Goal: Feedback & Contribution: Leave review/rating

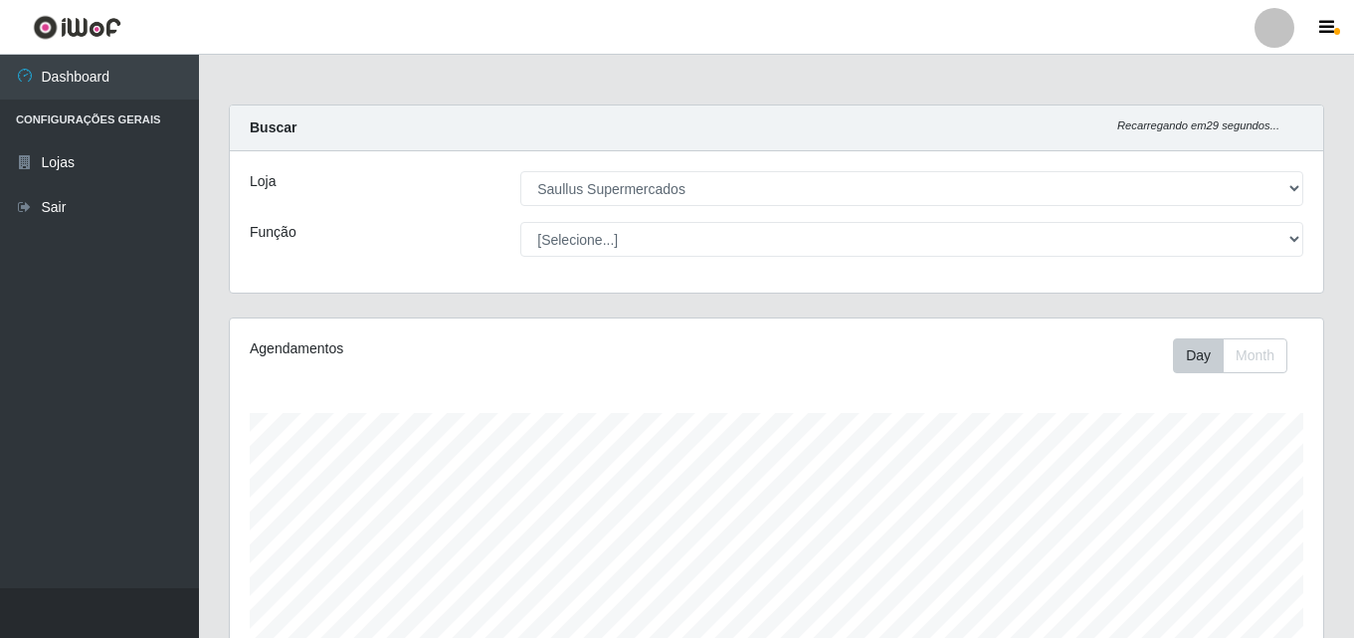
select select "423"
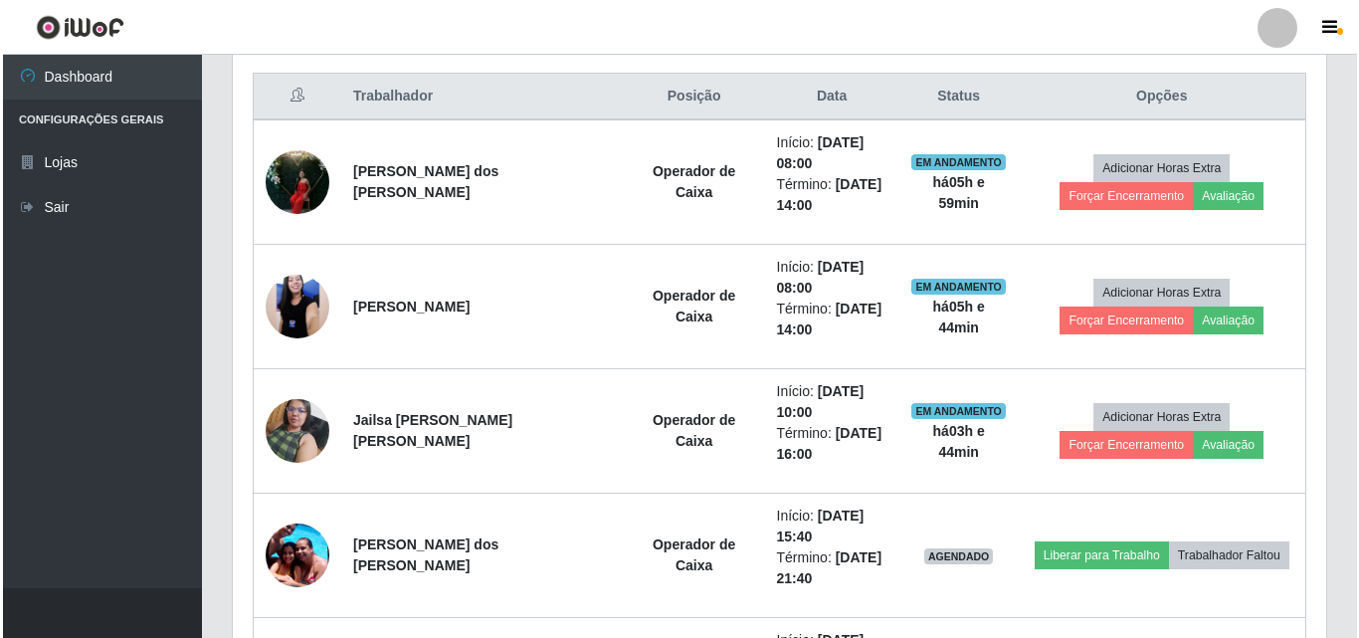
scroll to position [413, 1093]
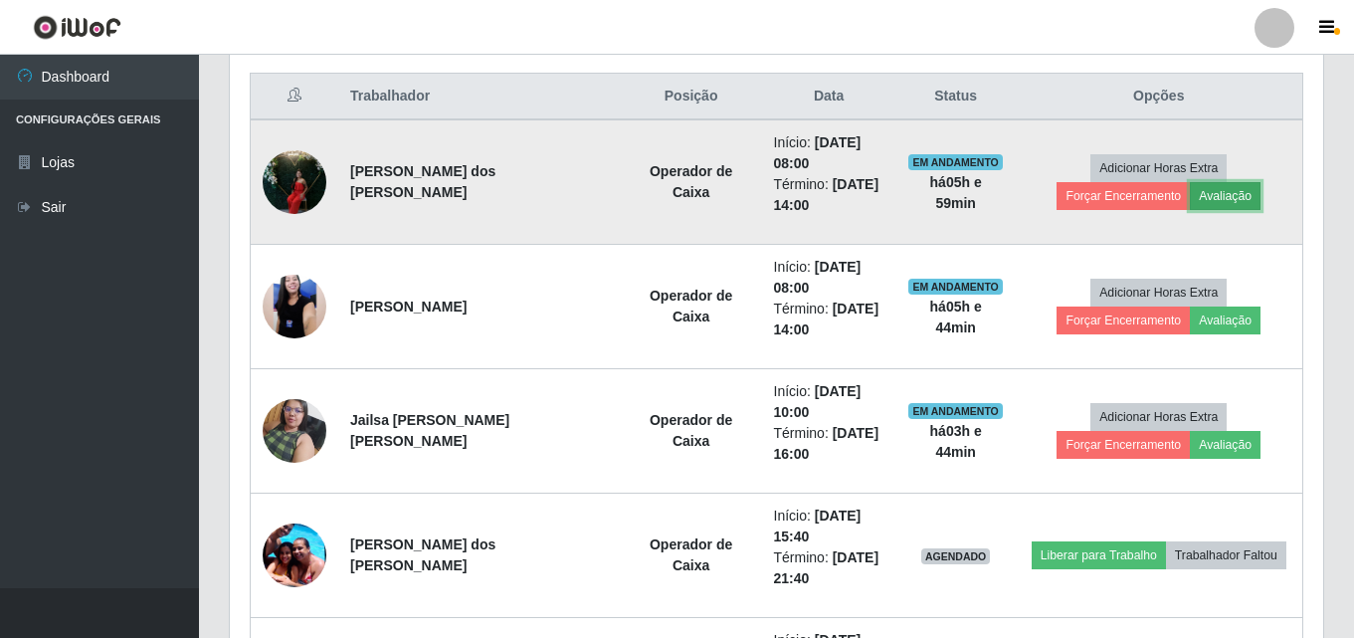
click at [1190, 198] on button "Avaliação" at bounding box center [1225, 196] width 71 height 28
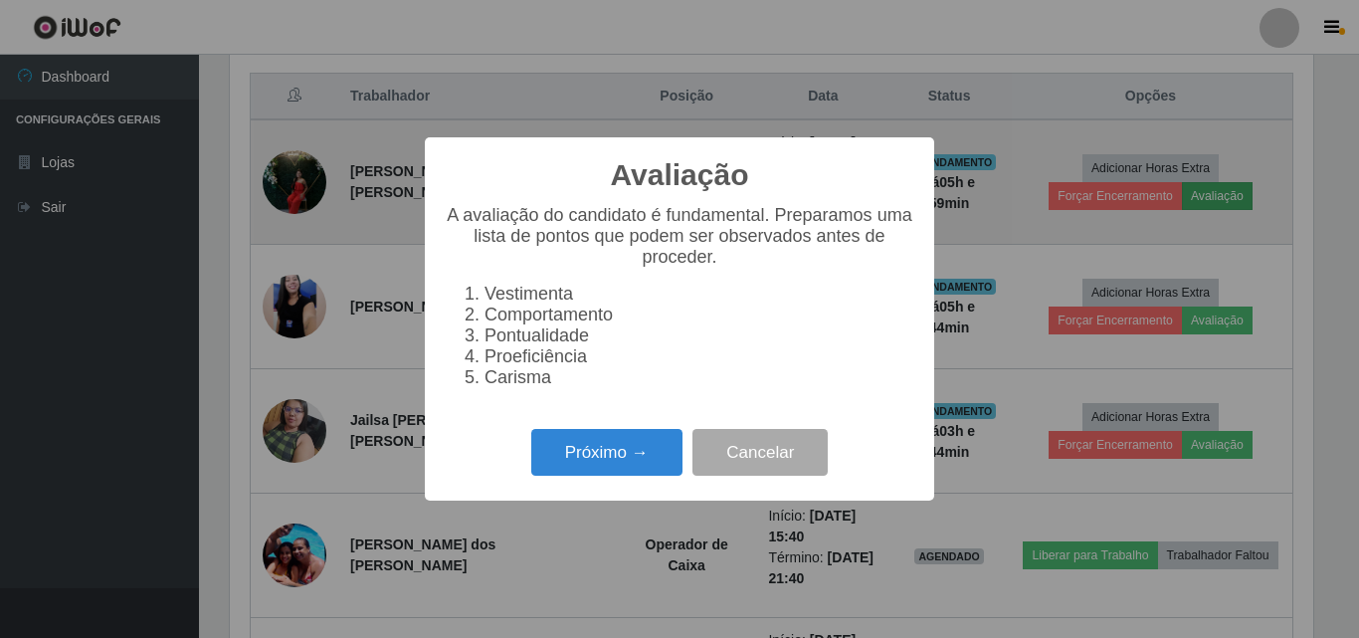
scroll to position [413, 1083]
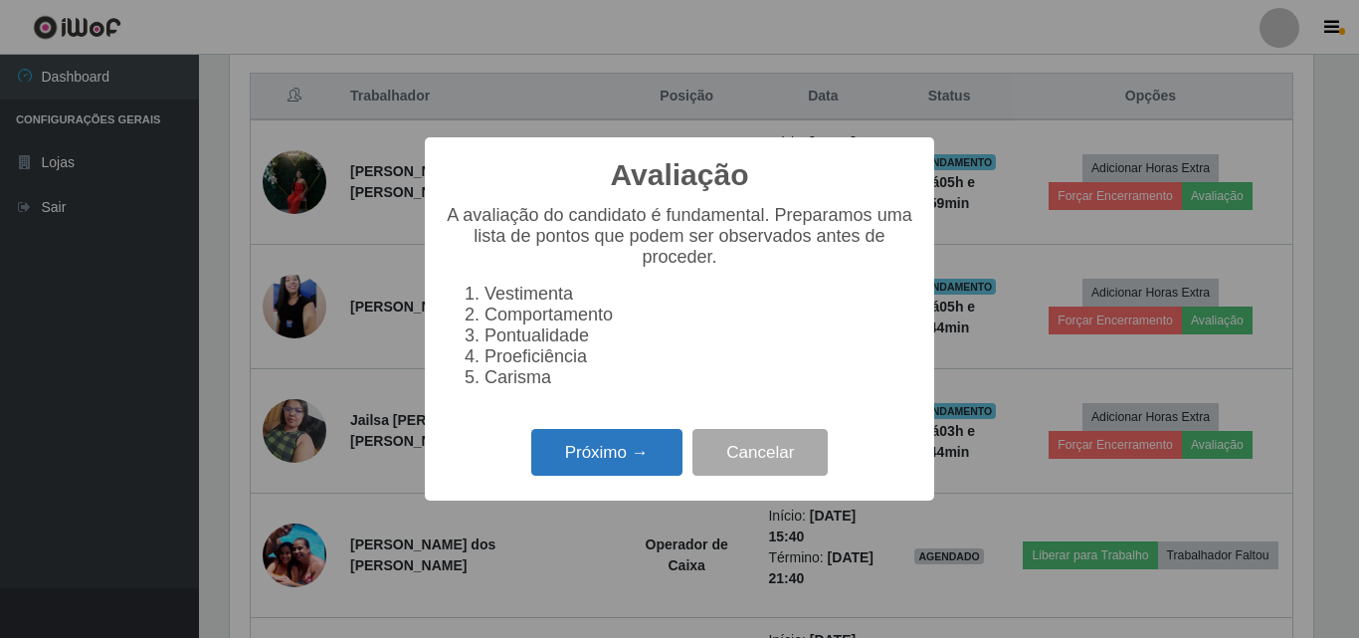
click at [603, 465] on button "Próximo →" at bounding box center [606, 452] width 151 height 47
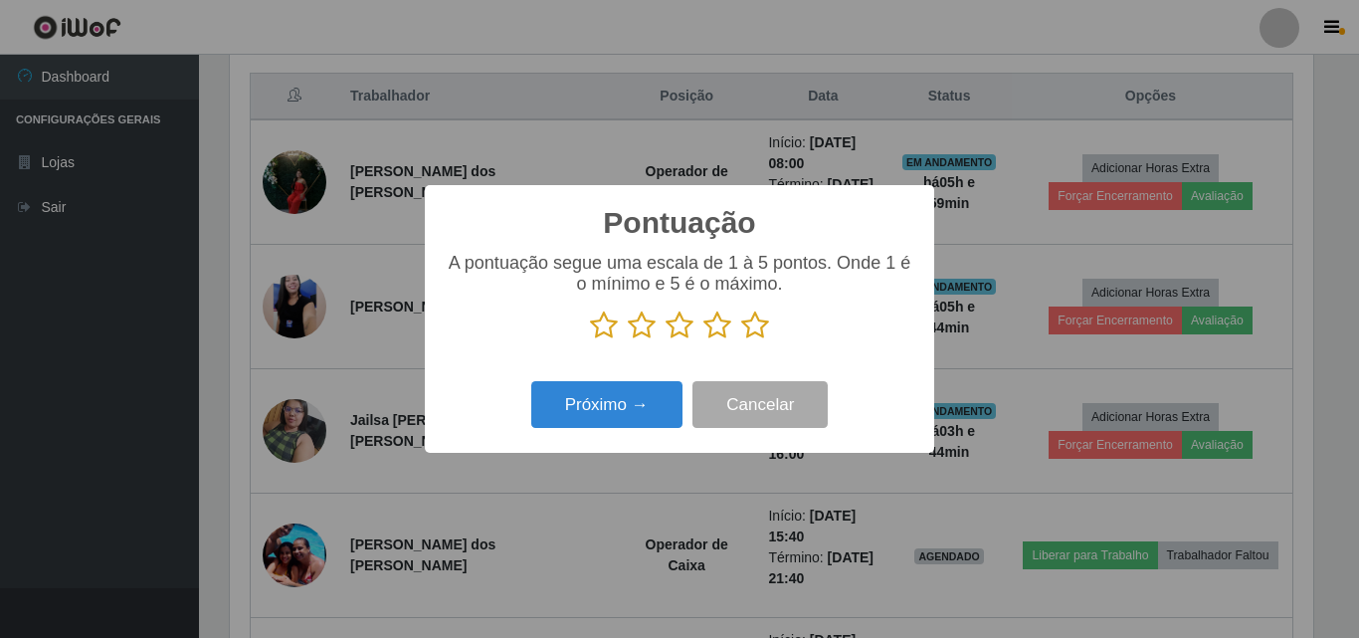
scroll to position [994212, 993541]
click at [754, 327] on icon at bounding box center [755, 325] width 28 height 30
click at [741, 340] on input "radio" at bounding box center [741, 340] width 0 height 0
drag, startPoint x: 669, startPoint y: 377, endPoint x: 663, endPoint y: 389, distance: 13.3
click at [668, 379] on div "Pontuação × A pontuação segue uma escala de 1 à 5 pontos. Onde 1 é o mínimo e 5…" at bounding box center [679, 319] width 509 height 268
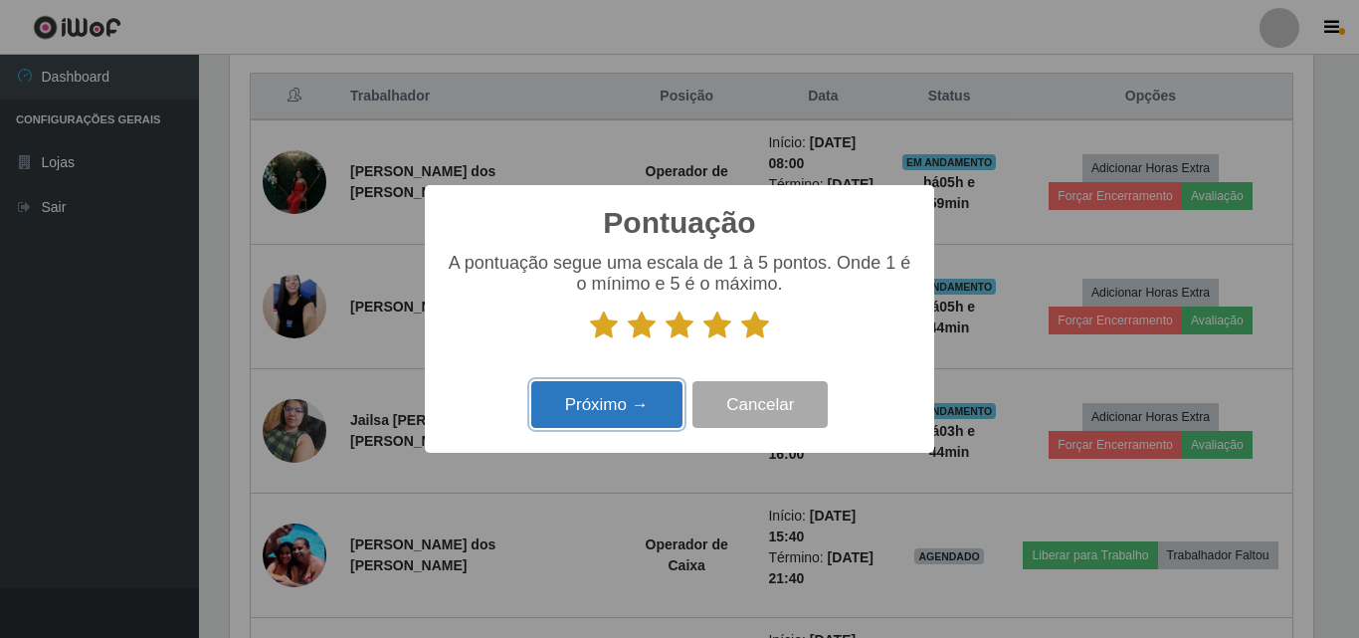
click at [653, 411] on button "Próximo →" at bounding box center [606, 404] width 151 height 47
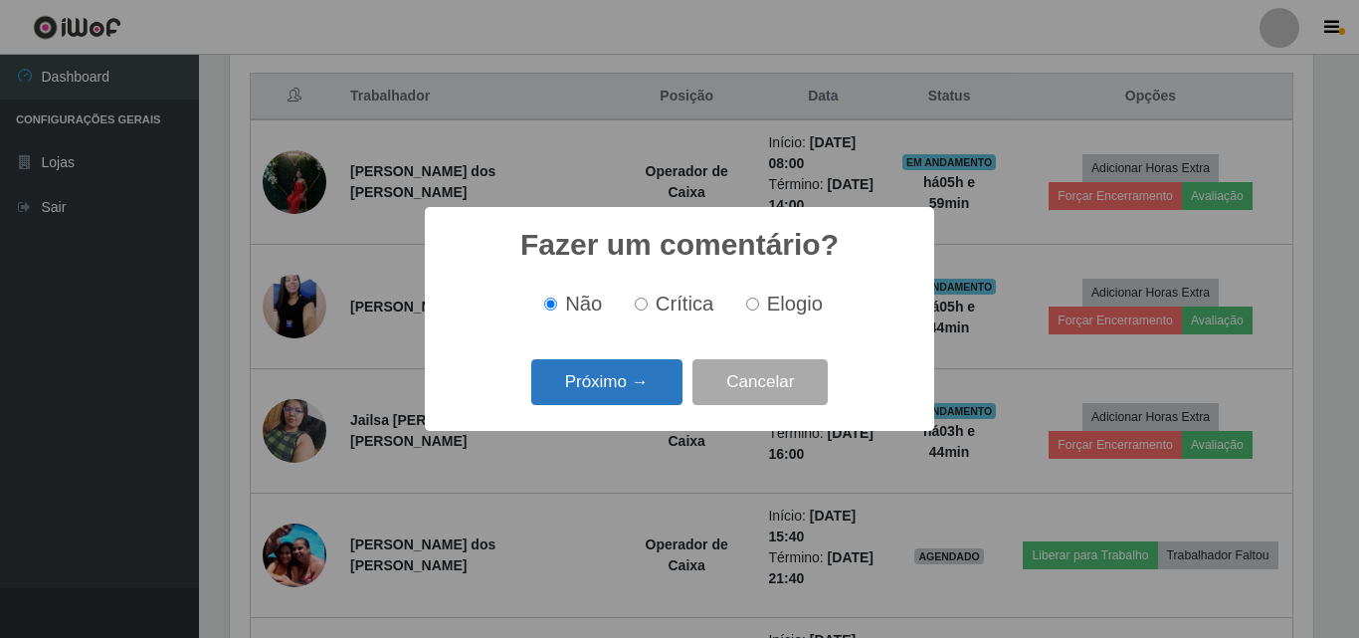
click at [633, 379] on button "Próximo →" at bounding box center [606, 382] width 151 height 47
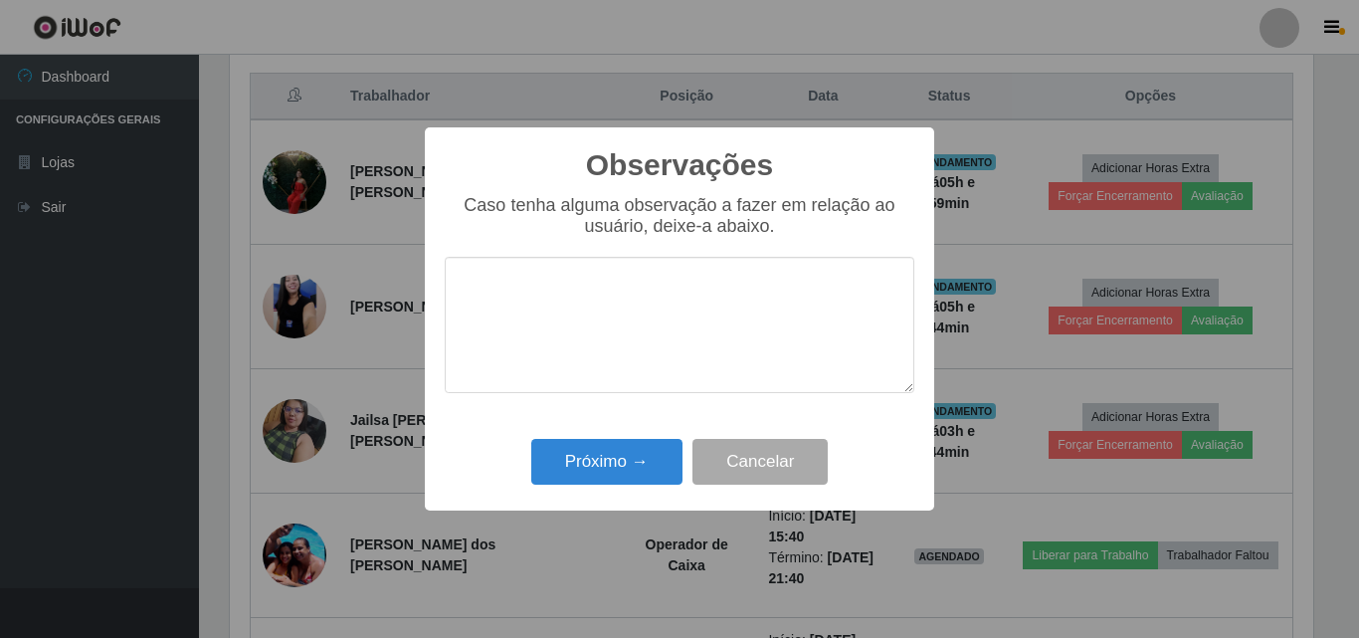
click at [586, 311] on textarea at bounding box center [679, 325] width 469 height 136
type textarea "Otima profissional"
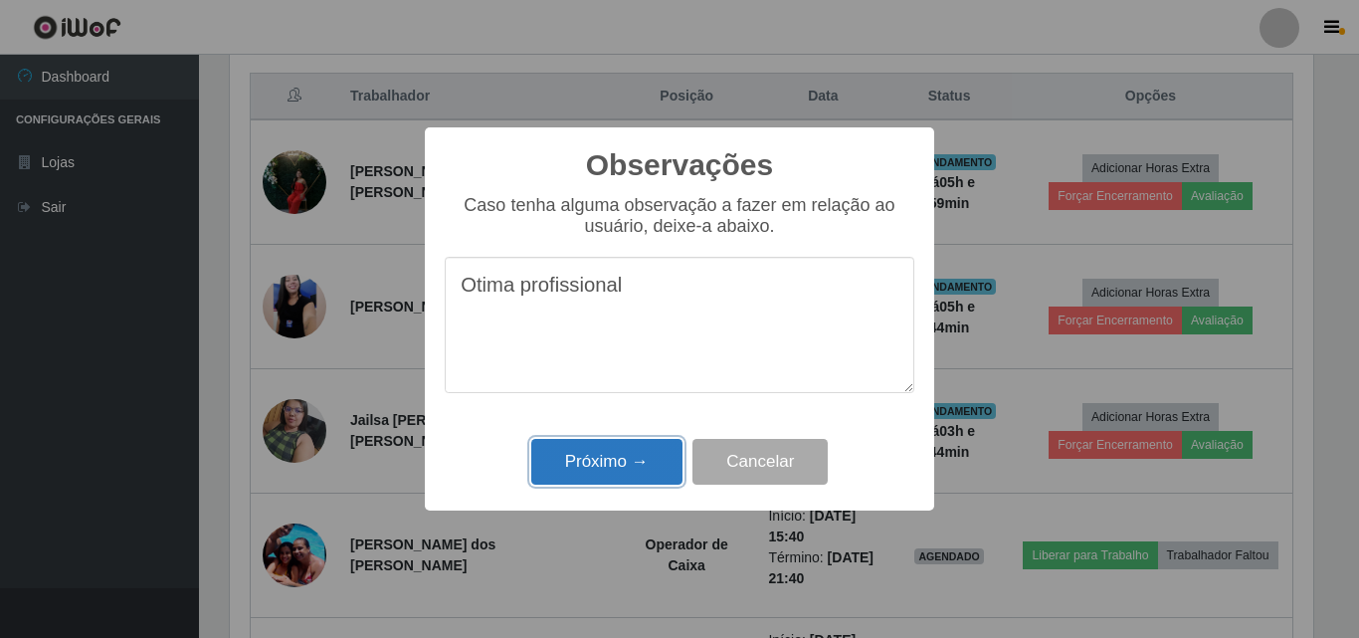
click at [614, 447] on button "Próximo →" at bounding box center [606, 462] width 151 height 47
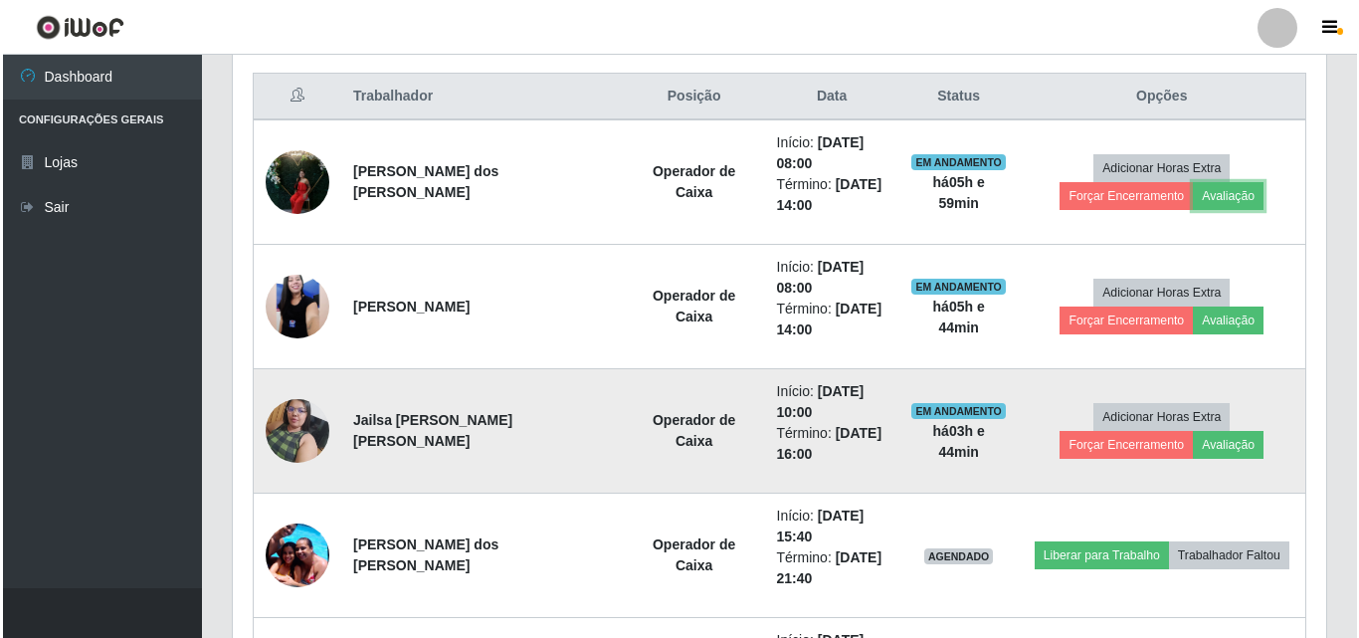
scroll to position [413, 1093]
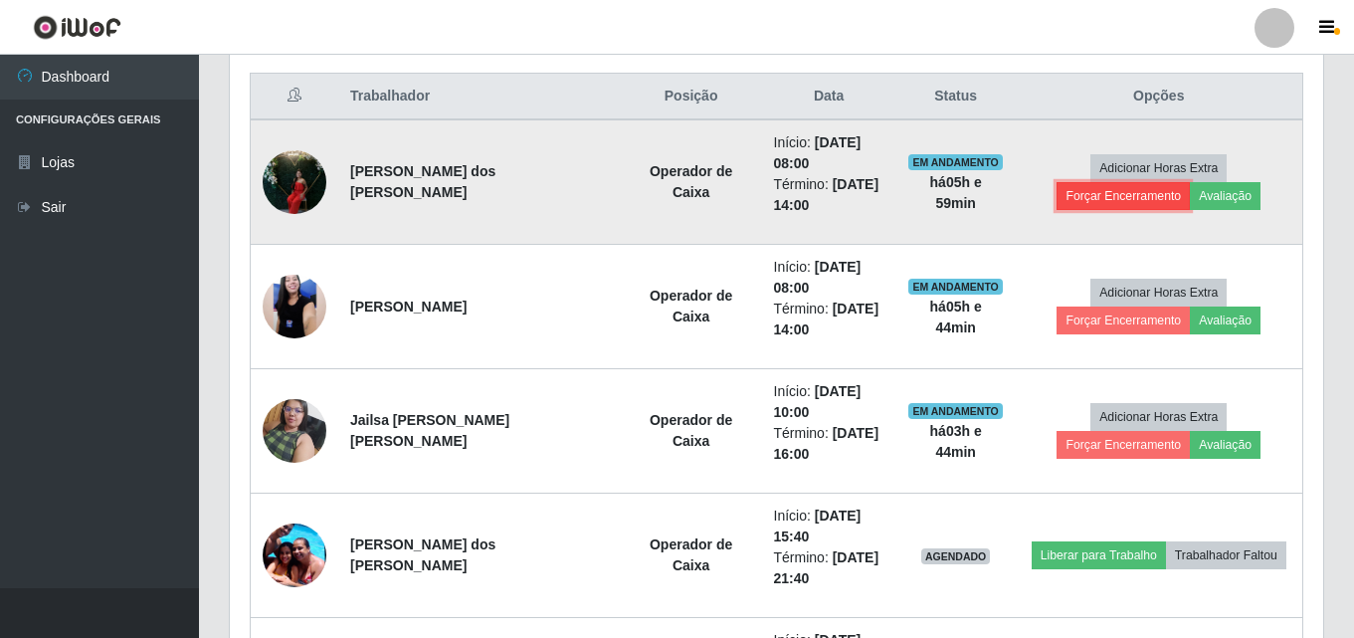
click at [1190, 182] on button "Forçar Encerramento" at bounding box center [1122, 196] width 133 height 28
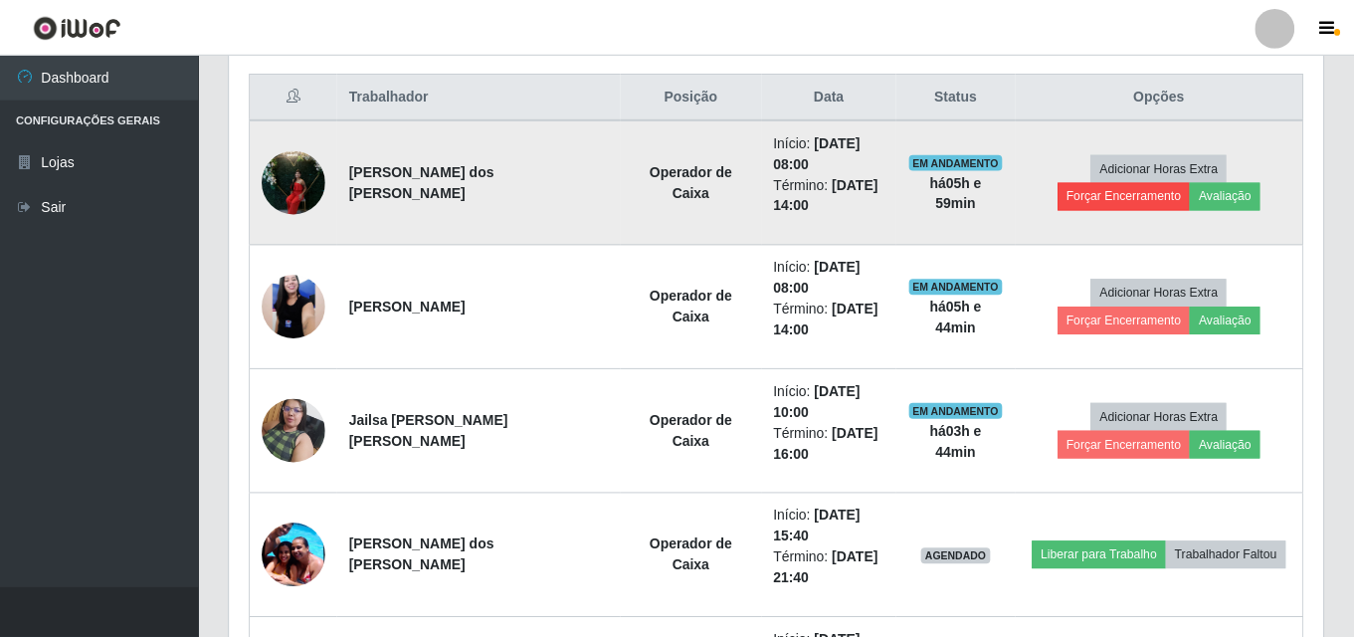
scroll to position [413, 1083]
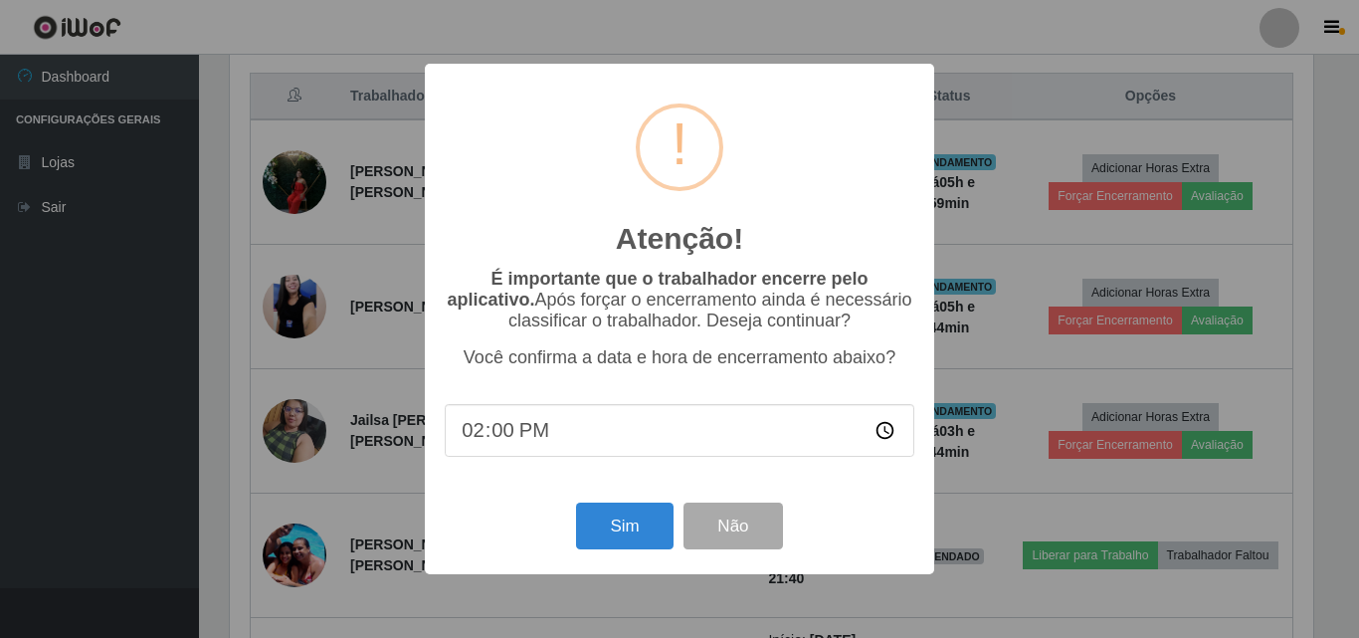
click at [567, 428] on input "14:00" at bounding box center [679, 430] width 469 height 53
type input "13:45"
click at [645, 529] on button "Sim" at bounding box center [624, 525] width 96 height 47
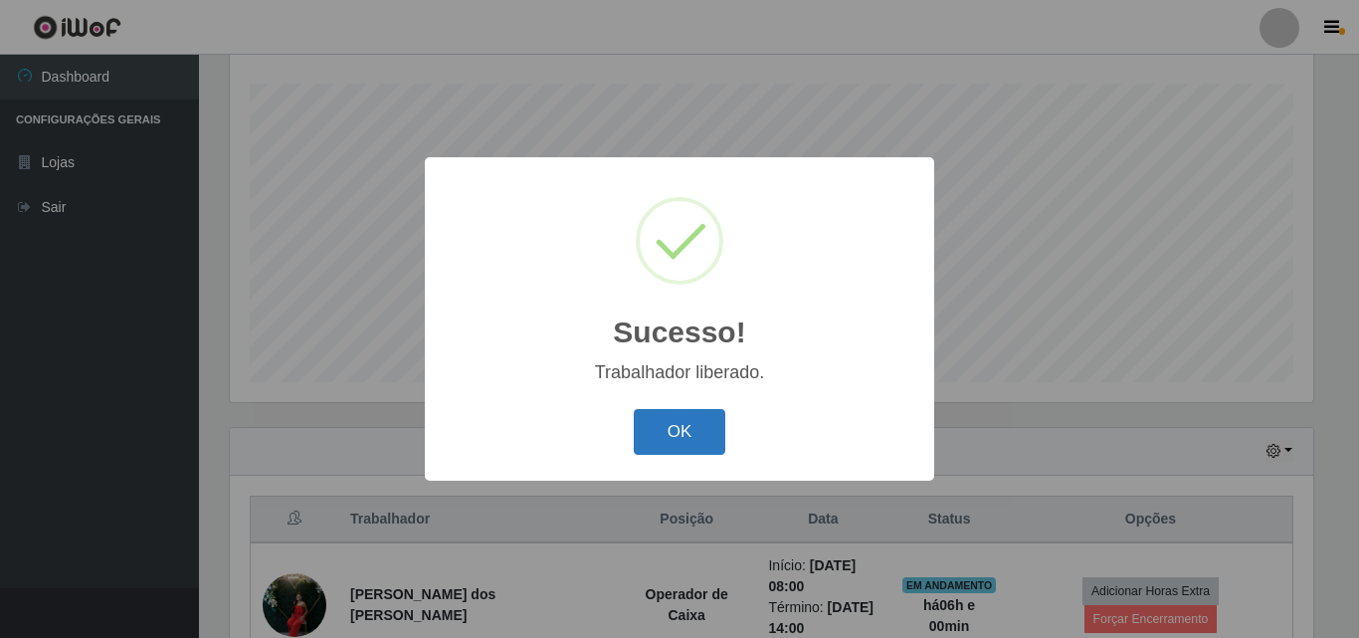
click at [711, 426] on button "OK" at bounding box center [680, 432] width 93 height 47
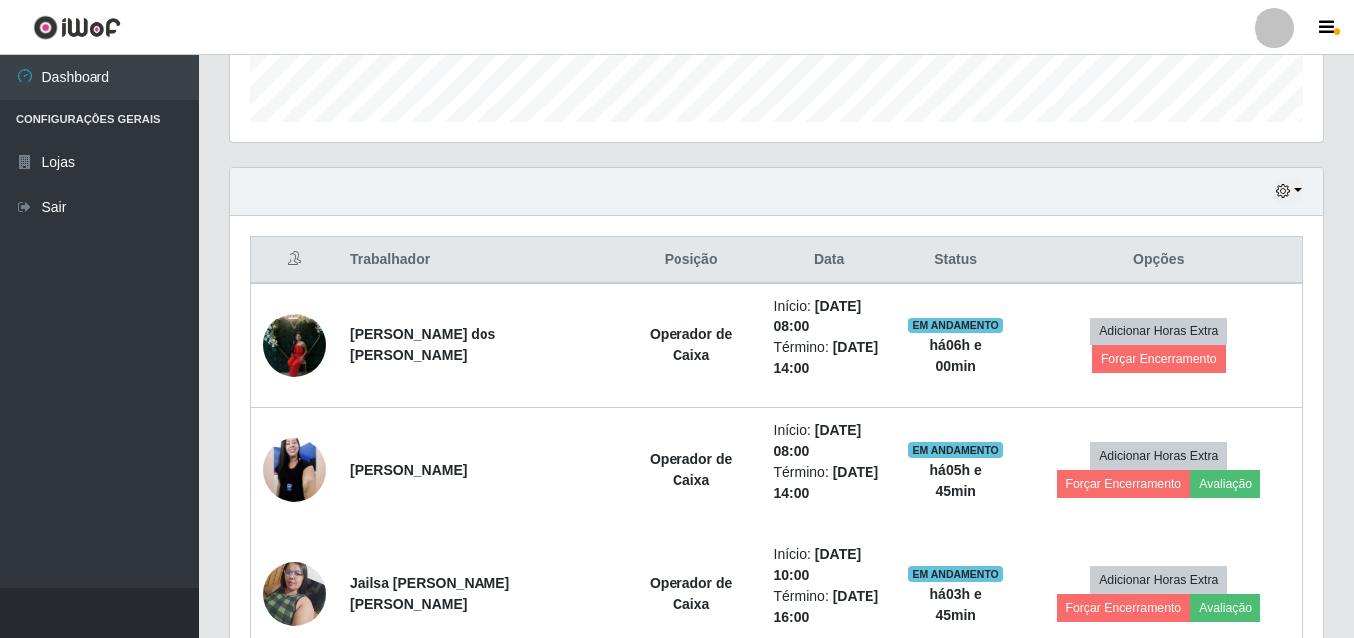
scroll to position [628, 0]
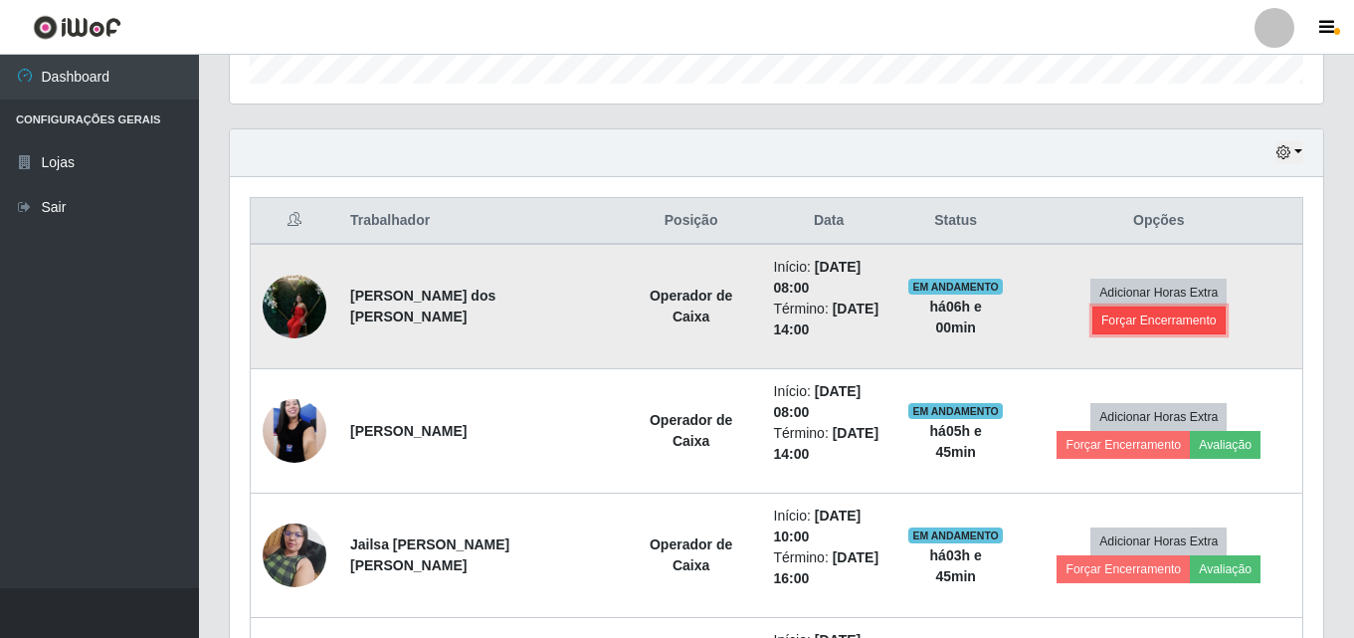
click at [1203, 306] on button "Forçar Encerramento" at bounding box center [1158, 320] width 133 height 28
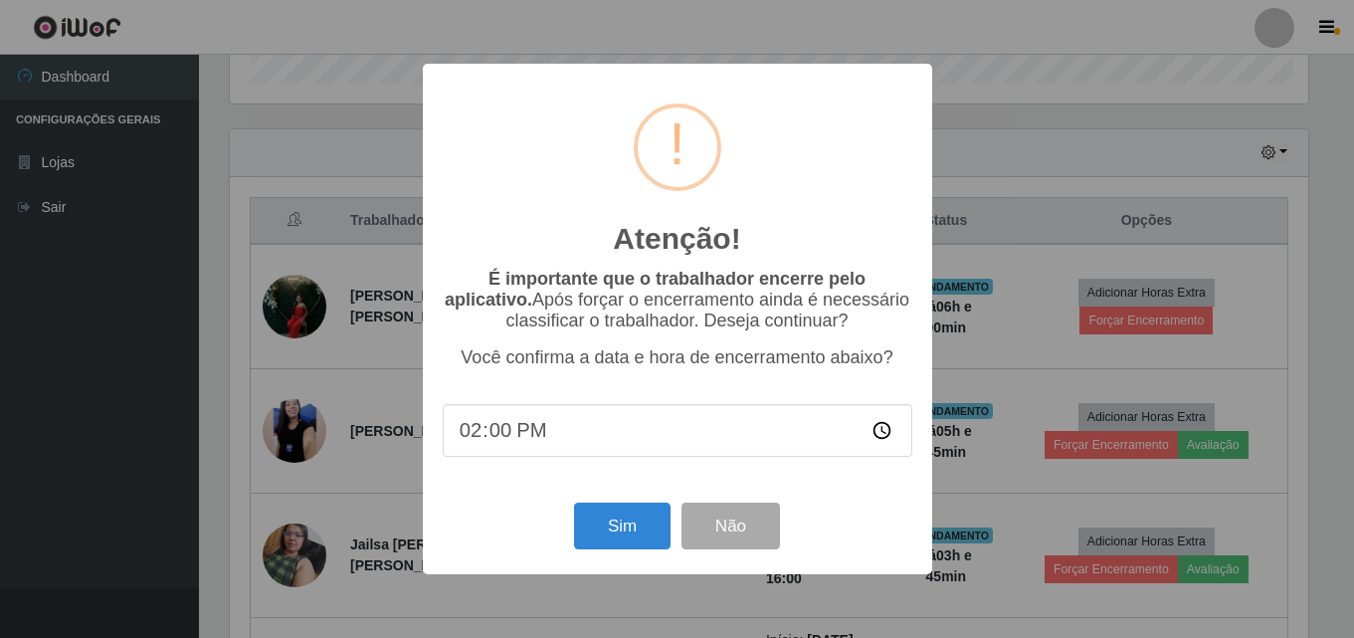
scroll to position [413, 1083]
type input "13:45"
click at [629, 525] on button "Sim" at bounding box center [624, 525] width 96 height 47
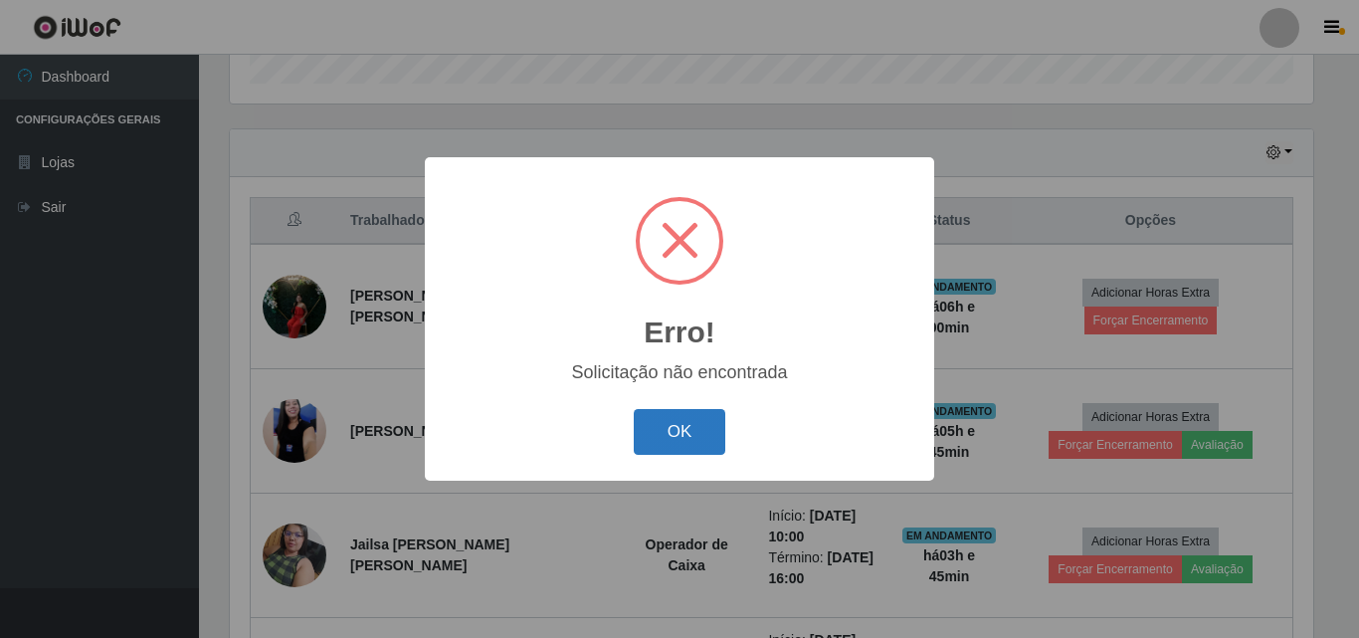
click at [705, 434] on button "OK" at bounding box center [680, 432] width 93 height 47
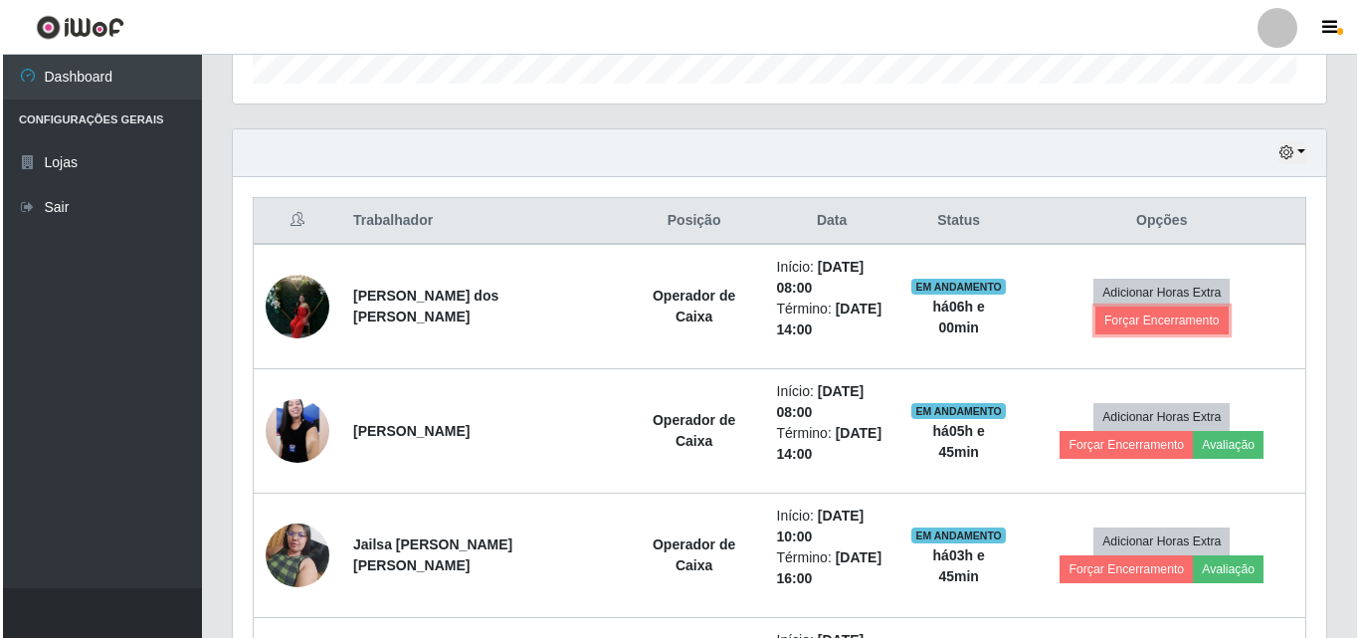
scroll to position [413, 1093]
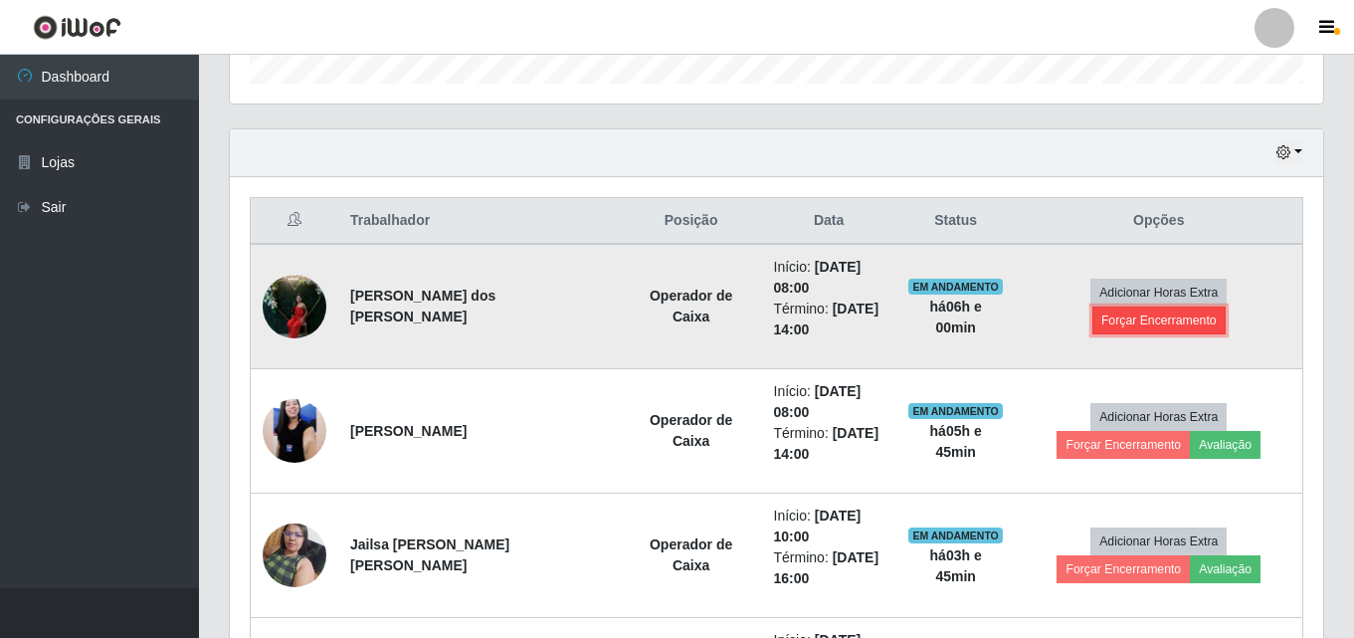
click at [1217, 306] on button "Forçar Encerramento" at bounding box center [1158, 320] width 133 height 28
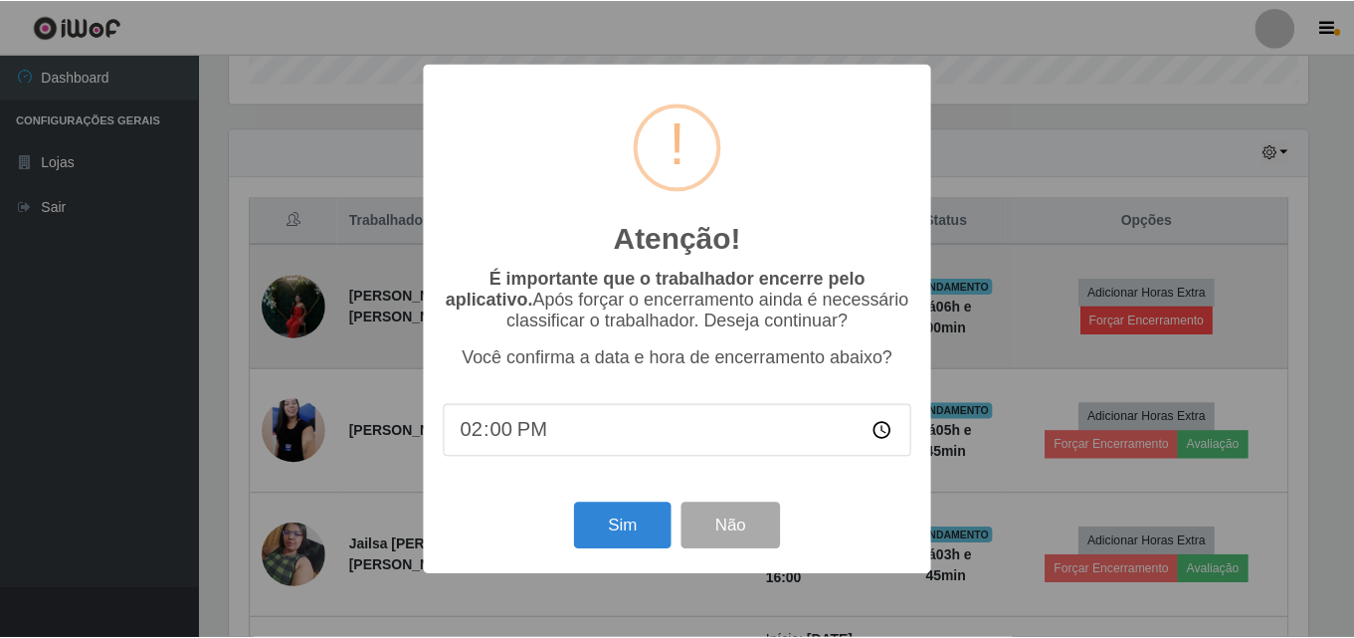
scroll to position [413, 1083]
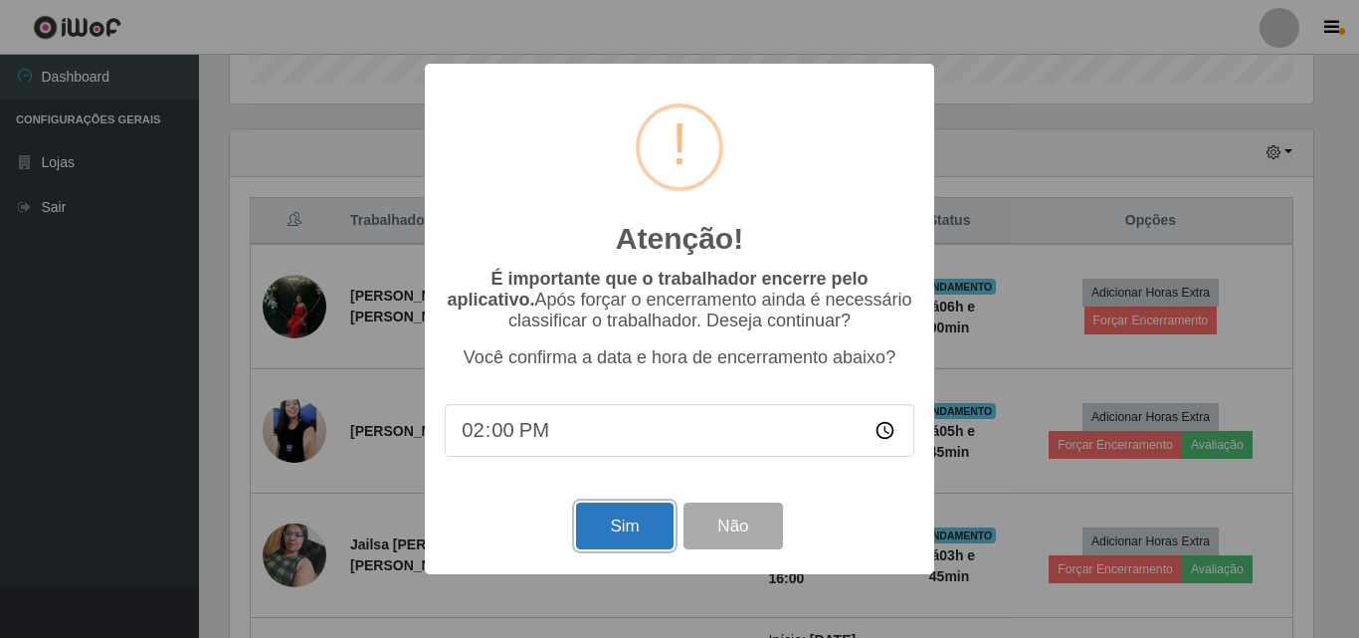
click at [611, 536] on button "Sim" at bounding box center [624, 525] width 96 height 47
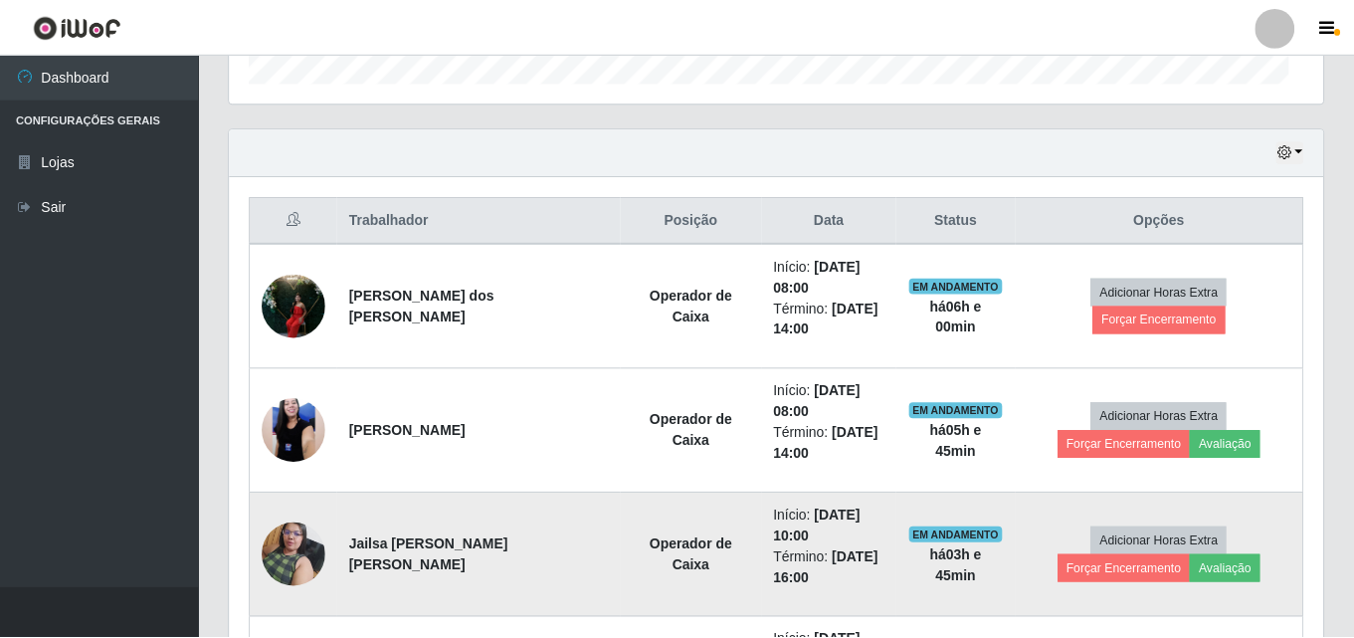
scroll to position [0, 0]
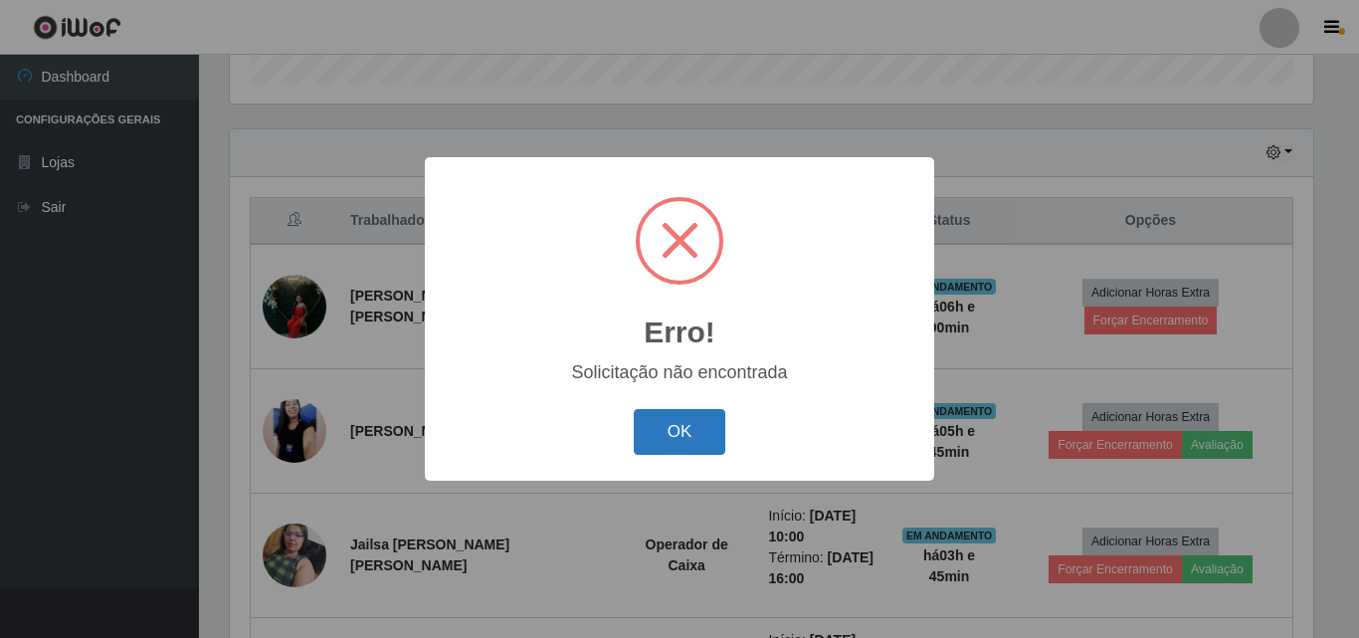
click at [709, 433] on button "OK" at bounding box center [680, 432] width 93 height 47
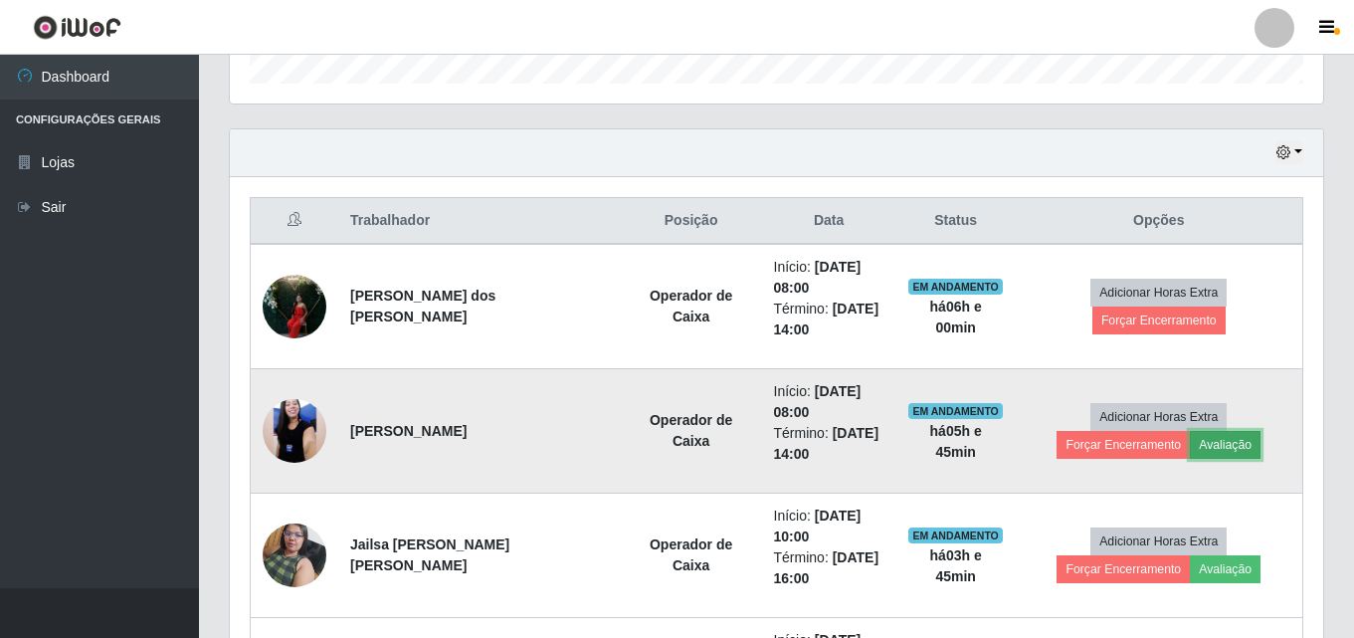
click at [1190, 451] on button "Avaliação" at bounding box center [1225, 445] width 71 height 28
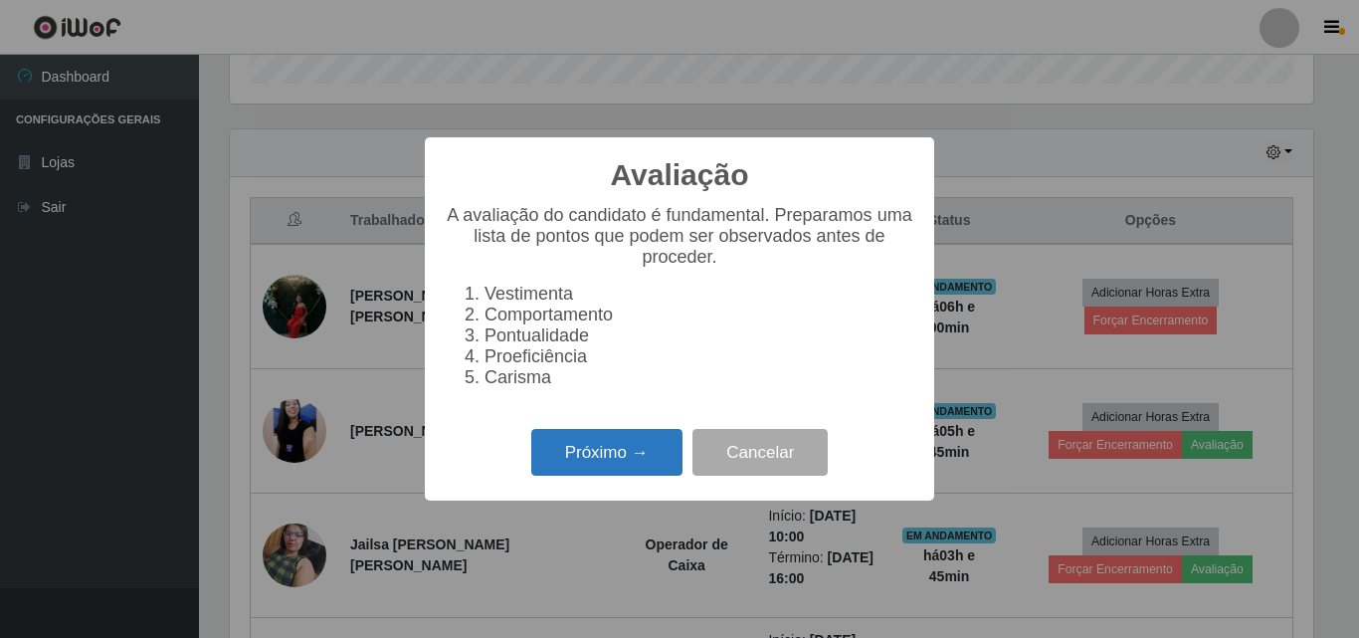
click at [601, 450] on button "Próximo →" at bounding box center [606, 452] width 151 height 47
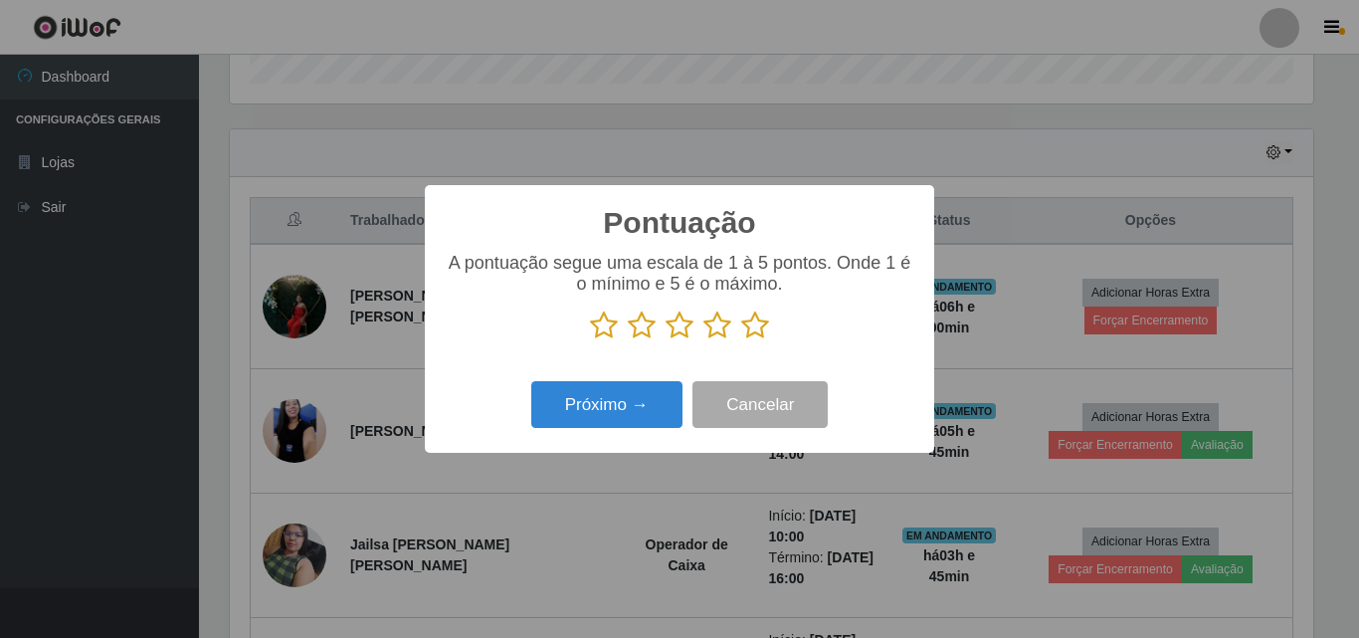
click at [764, 335] on icon at bounding box center [755, 325] width 28 height 30
click at [741, 340] on input "radio" at bounding box center [741, 340] width 0 height 0
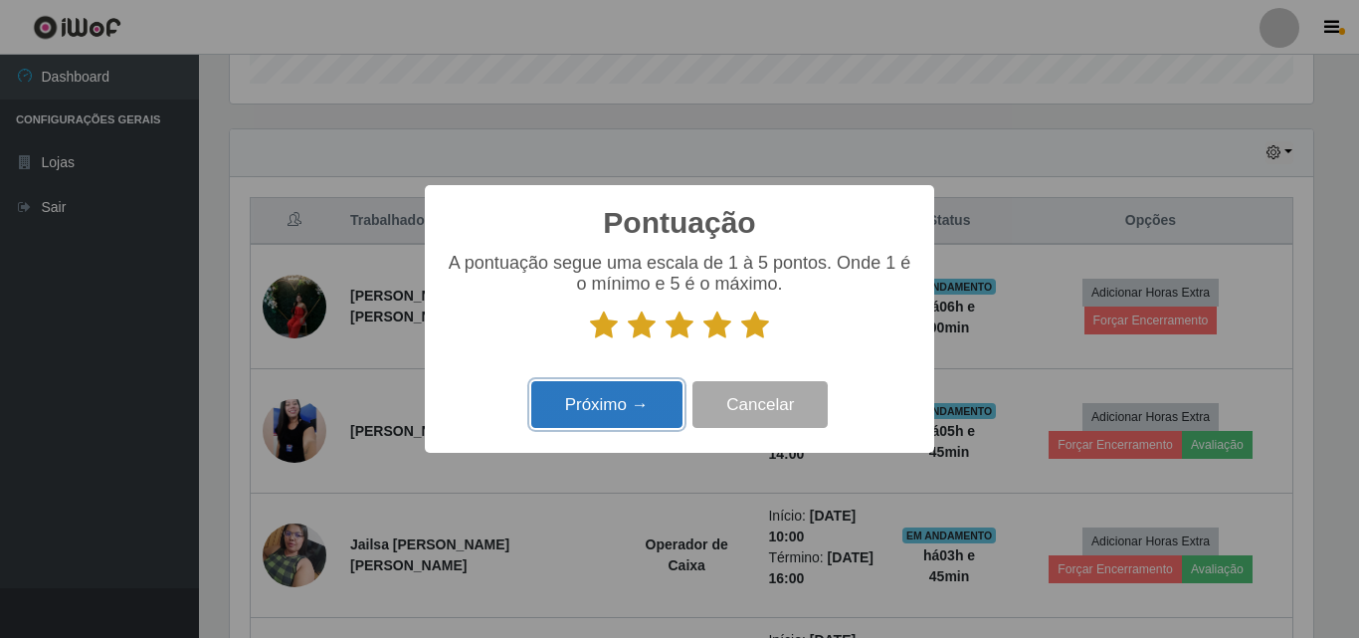
click at [647, 404] on button "Próximo →" at bounding box center [606, 404] width 151 height 47
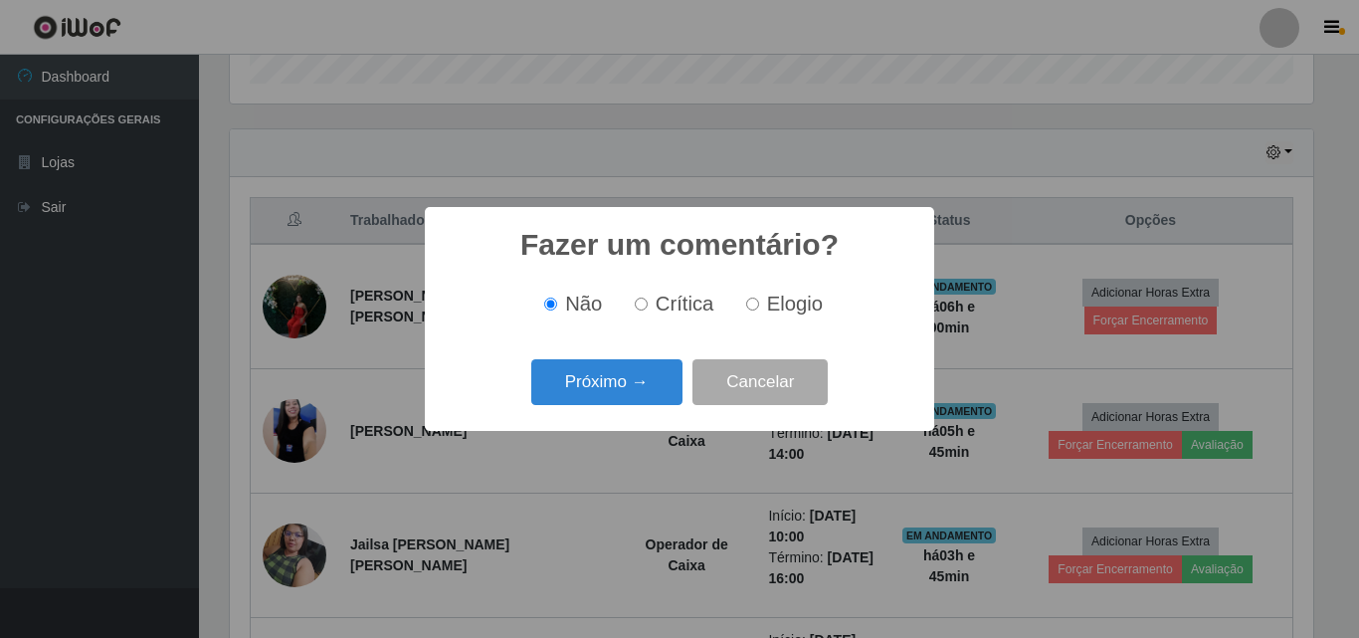
click at [647, 404] on button "Próximo →" at bounding box center [606, 382] width 151 height 47
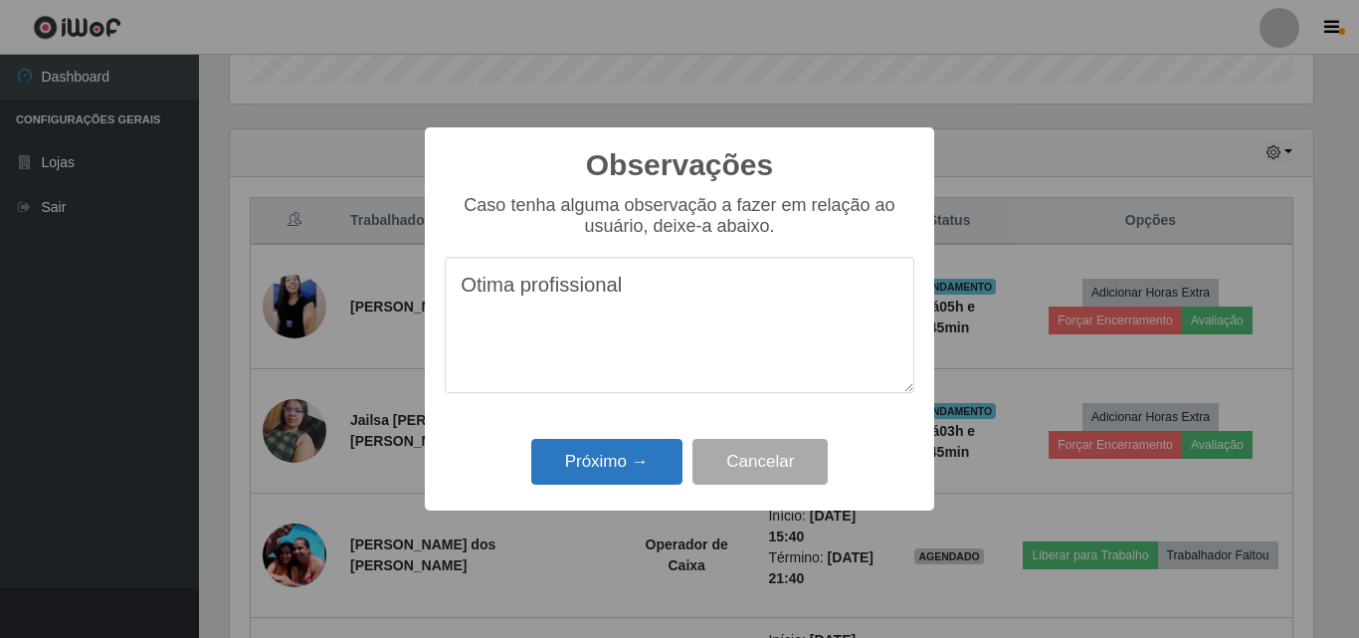
type textarea "Otima profissional"
click at [627, 465] on button "Próximo →" at bounding box center [606, 462] width 151 height 47
